Goal: Transaction & Acquisition: Purchase product/service

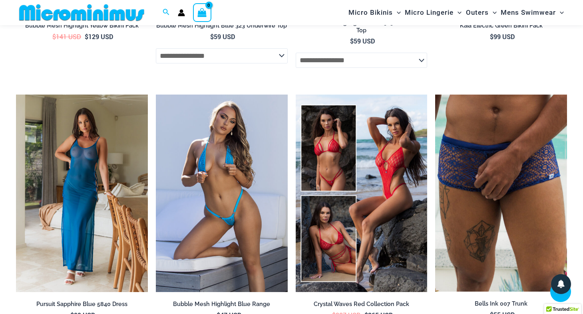
scroll to position [1590, 0]
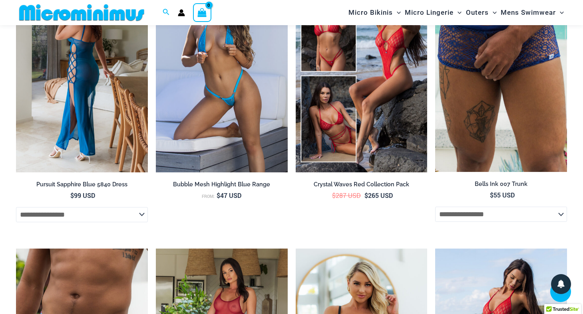
click at [89, 136] on img at bounding box center [82, 74] width 132 height 198
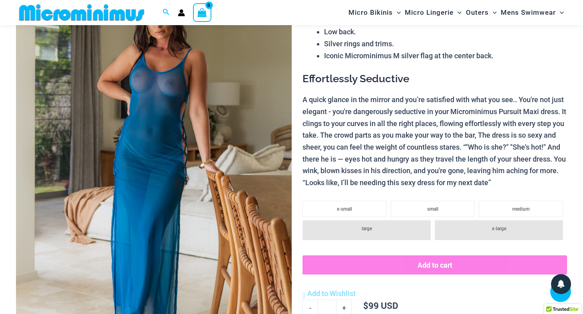
scroll to position [232, 0]
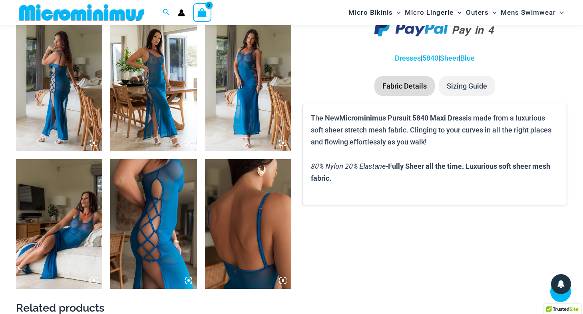
scroll to position [512, 0]
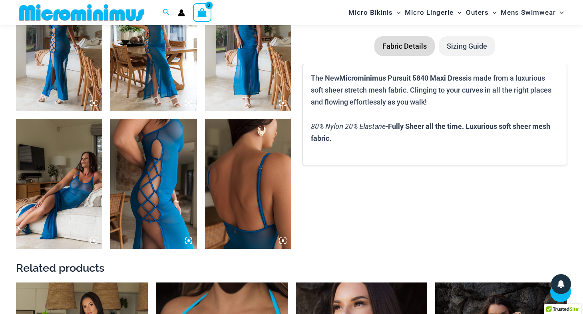
click at [248, 99] on img at bounding box center [248, 47] width 86 height 130
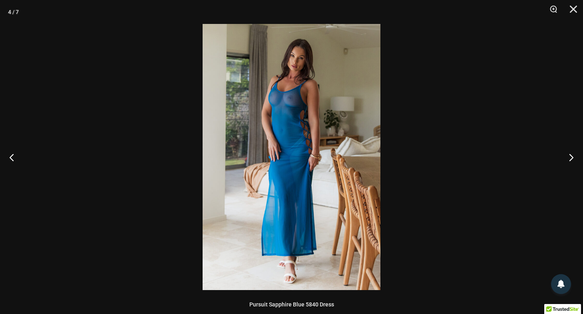
click at [333, 81] on img at bounding box center [291, 157] width 178 height 266
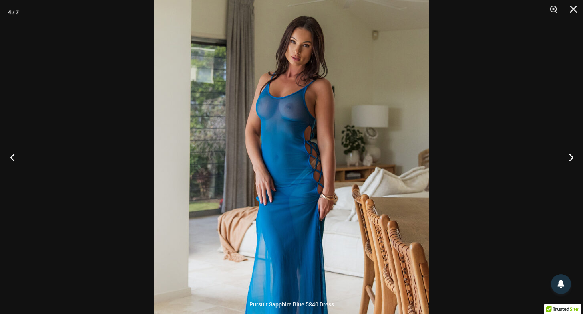
click at [10, 158] on button "Previous" at bounding box center [15, 157] width 30 height 40
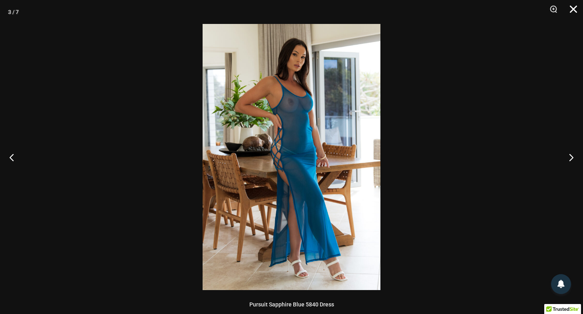
click at [573, 8] on button "Close" at bounding box center [570, 12] width 20 height 24
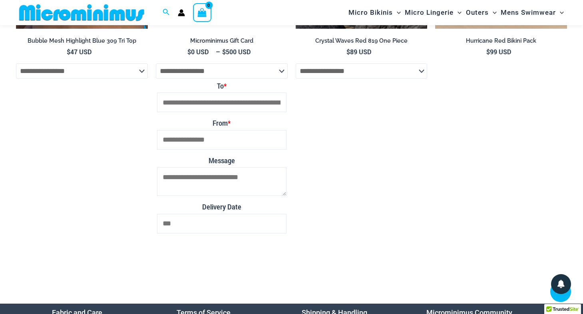
scroll to position [2189, 0]
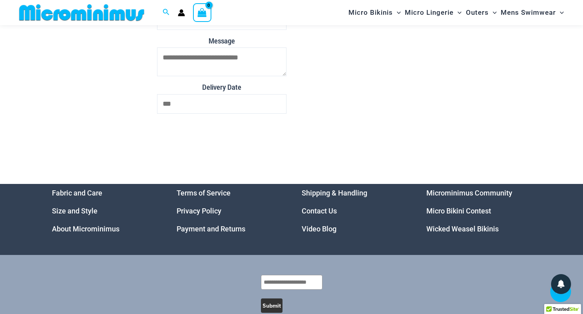
click at [468, 197] on link "Microminimus Community" at bounding box center [469, 193] width 86 height 8
